Goal: Browse casually

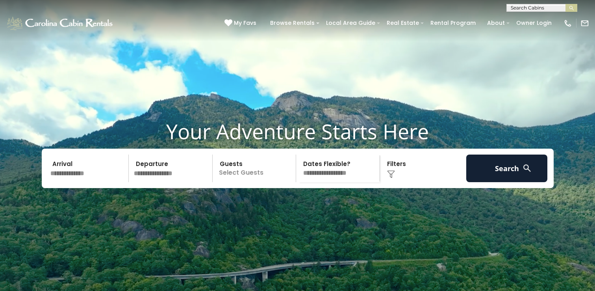
click at [296, 41] on div "[PHONE_NUMBER] My Favs Browse Rentals Local Area Guide Activities & Attractions…" at bounding box center [297, 27] width 595 height 30
click at [511, 6] on input "text" at bounding box center [541, 10] width 69 height 8
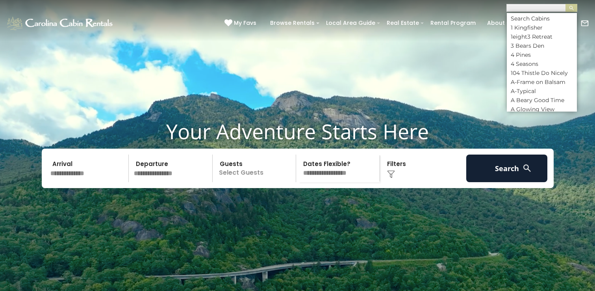
click at [422, 122] on video at bounding box center [297, 149] width 595 height 298
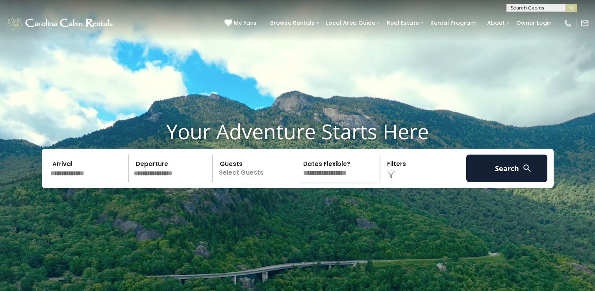
click at [393, 11] on div "**********" at bounding box center [297, 6] width 595 height 12
click at [275, 221] on video at bounding box center [297, 149] width 595 height 298
click at [15, 143] on h1 "Your Adventure Starts Here" at bounding box center [297, 131] width 583 height 24
click at [208, 288] on video at bounding box center [297, 149] width 595 height 298
click at [165, 108] on video at bounding box center [297, 149] width 595 height 298
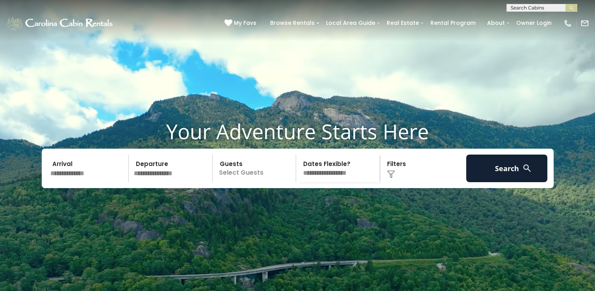
click at [303, 199] on div "Your Adventure Starts Here Arrival Departure Guests Select Guests Guests - 0 + +" at bounding box center [297, 159] width 595 height 80
click at [377, 92] on video at bounding box center [297, 149] width 595 height 298
click at [4, 168] on div "Your Adventure Starts Here Arrival Departure Guests Select Guests Guests - 0 + +" at bounding box center [297, 159] width 595 height 80
click at [27, 269] on video at bounding box center [297, 149] width 595 height 298
click at [550, 241] on video at bounding box center [297, 149] width 595 height 298
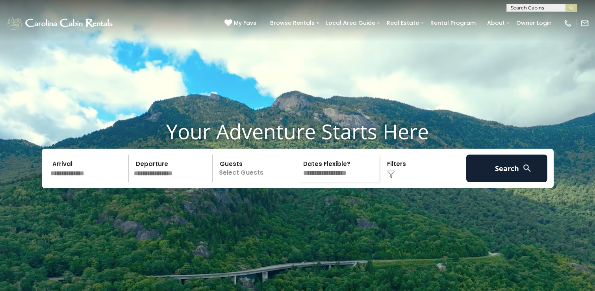
click at [225, 188] on div "Arrival Departure Guests Select Guests Guests - 0 + + **" at bounding box center [298, 168] width 512 height 39
click at [165, 47] on video at bounding box center [297, 149] width 595 height 298
click at [26, 124] on video at bounding box center [297, 149] width 595 height 298
click at [256, 124] on video at bounding box center [297, 149] width 595 height 298
click at [270, 125] on video at bounding box center [297, 149] width 595 height 298
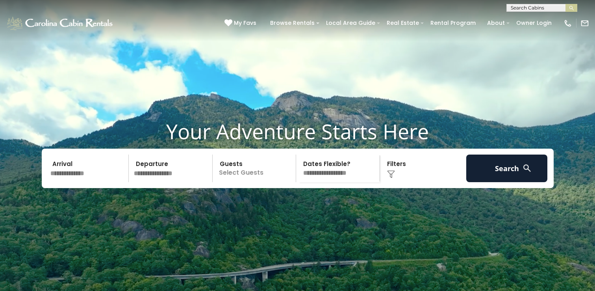
click at [171, 248] on video at bounding box center [297, 149] width 595 height 298
click at [313, 165] on div "Arrival Departure Guests Select Guests Guests - 0 + + **" at bounding box center [298, 168] width 512 height 39
click at [350, 115] on video at bounding box center [297, 149] width 595 height 298
click at [388, 132] on video at bounding box center [297, 149] width 595 height 298
click at [431, 123] on video at bounding box center [297, 149] width 595 height 298
